Goal: Obtain resource: Download file/media

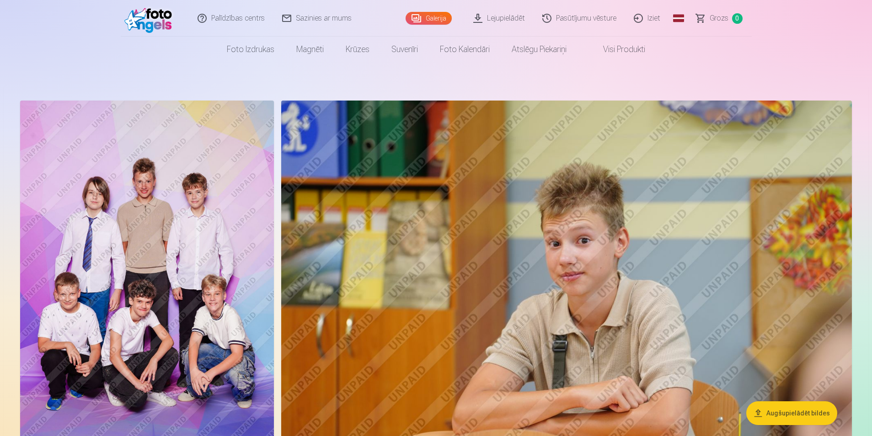
click at [506, 16] on link "Lejupielādēt" at bounding box center [499, 18] width 69 height 37
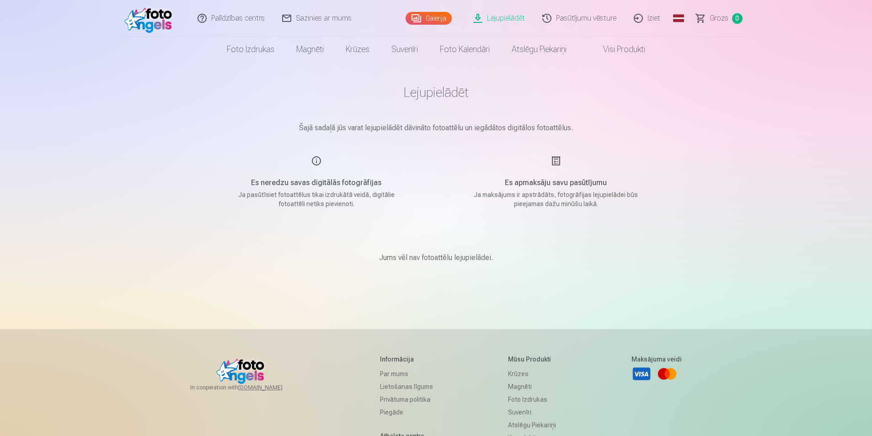
click at [433, 19] on link "Galerija" at bounding box center [429, 18] width 46 height 13
